Goal: Task Accomplishment & Management: Use online tool/utility

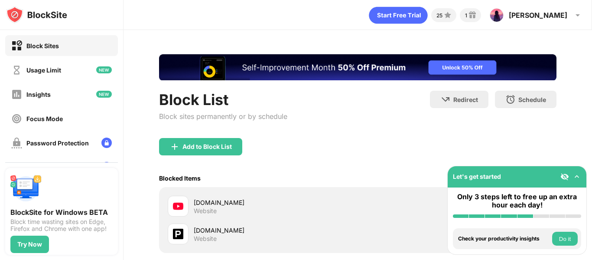
click at [578, 175] on img at bounding box center [577, 176] width 9 height 9
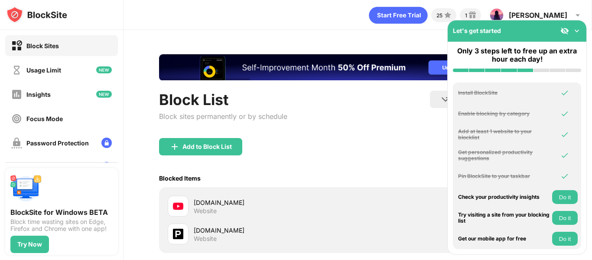
scroll to position [91, 0]
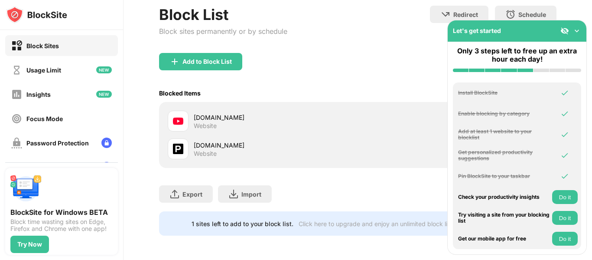
click at [576, 31] on img at bounding box center [577, 30] width 9 height 9
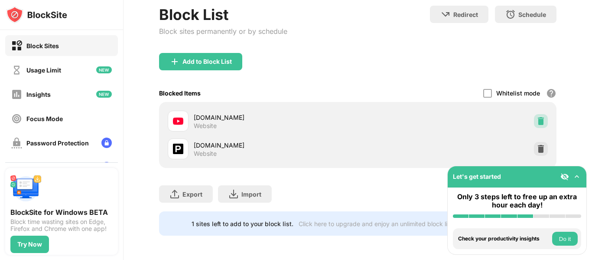
click at [537, 117] on img at bounding box center [541, 121] width 9 height 9
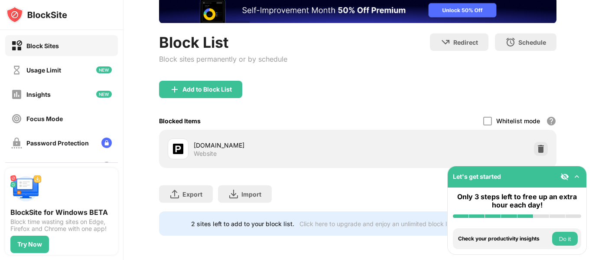
click at [179, 74] on div "Block List Block sites permanently or by schedule" at bounding box center [223, 56] width 128 height 47
click at [179, 84] on img at bounding box center [175, 89] width 10 height 10
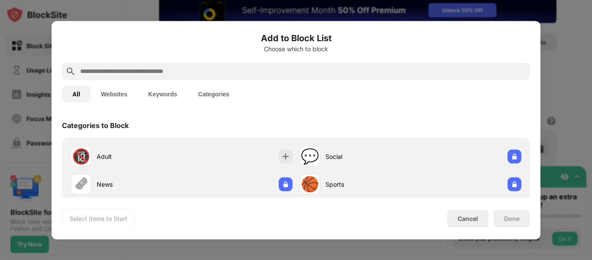
click at [202, 74] on input "text" at bounding box center [302, 71] width 447 height 10
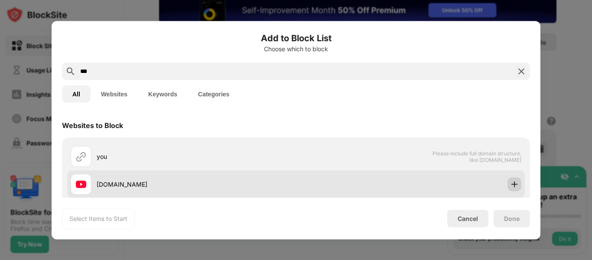
type input "***"
click at [510, 183] on img at bounding box center [514, 184] width 9 height 9
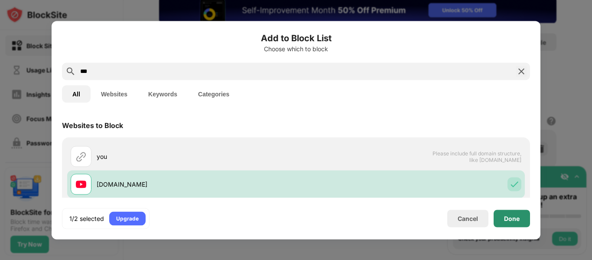
click at [509, 216] on div "Done" at bounding box center [512, 218] width 16 height 7
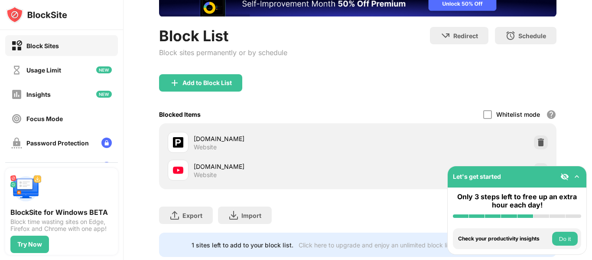
scroll to position [91, 0]
